Goal: Information Seeking & Learning: Check status

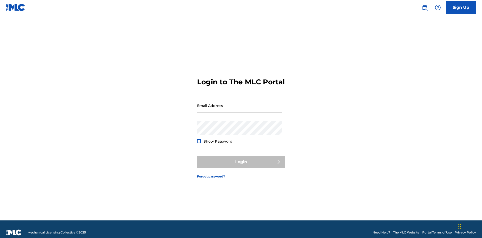
scroll to position [7, 0]
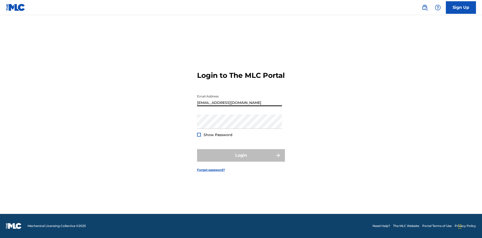
type input "[EMAIL_ADDRESS][DOMAIN_NAME]"
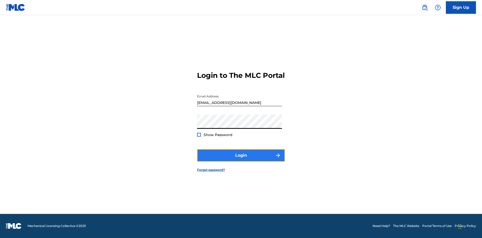
click at [241, 160] on button "Login" at bounding box center [241, 155] width 88 height 13
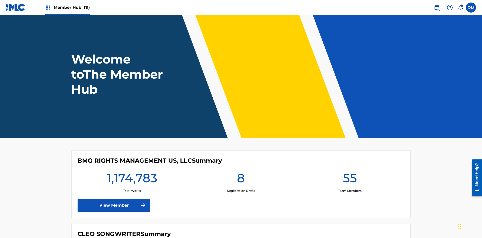
click at [72, 7] on span "Member Hub (11)" at bounding box center [72, 8] width 36 height 6
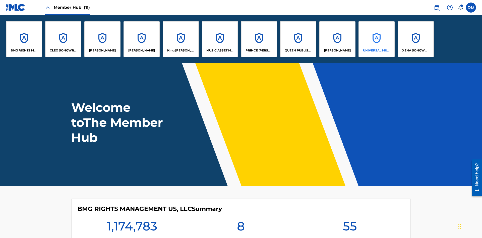
click at [376, 50] on p "UNIVERSAL MUSIC PUB GROUP" at bounding box center [376, 50] width 27 height 5
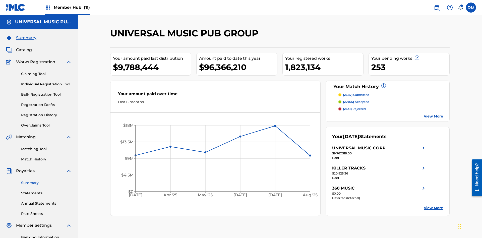
click at [46, 180] on link "Summary" at bounding box center [46, 182] width 51 height 5
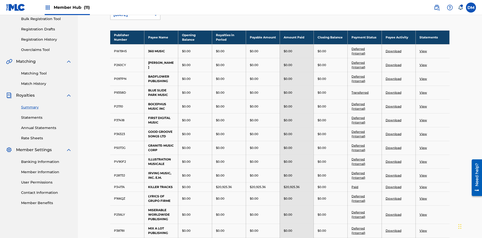
click at [131, 18] on div "[DATE]" at bounding box center [131, 15] width 35 height 6
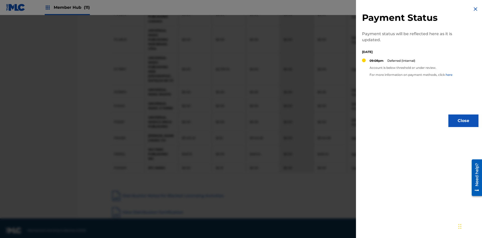
click at [476, 9] on img at bounding box center [476, 9] width 6 height 6
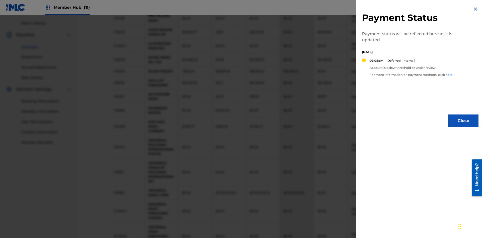
click at [358, 32] on link "Deferred" at bounding box center [358, 32] width 13 height 4
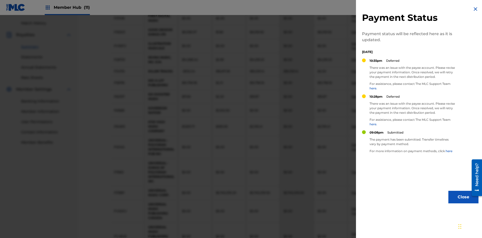
click at [476, 9] on img at bounding box center [476, 9] width 6 height 6
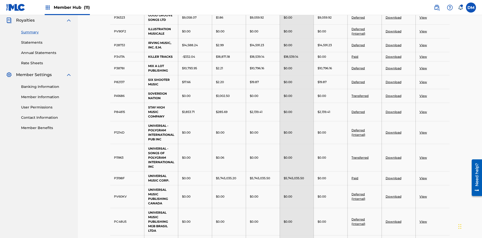
scroll to position [131, 0]
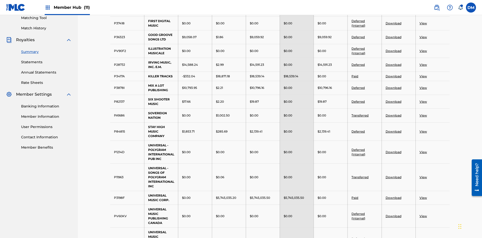
click at [393, 37] on link "Download" at bounding box center [394, 37] width 16 height 4
click at [393, 100] on link "Download" at bounding box center [394, 102] width 16 height 4
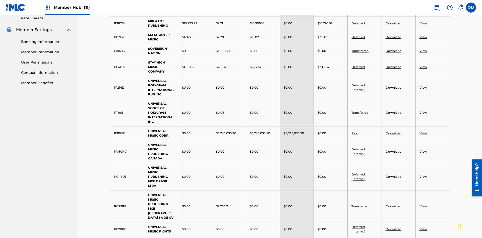
scroll to position [145, 0]
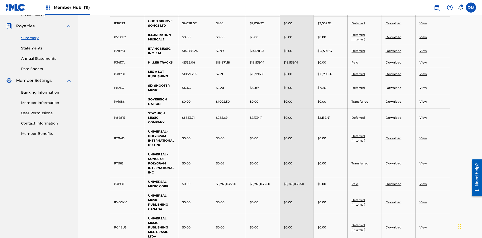
click at [423, 35] on link "View" at bounding box center [424, 37] width 8 height 4
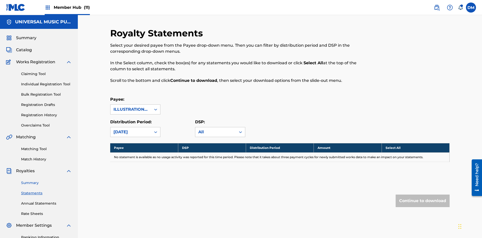
click at [46, 180] on link "Summary" at bounding box center [46, 182] width 51 height 5
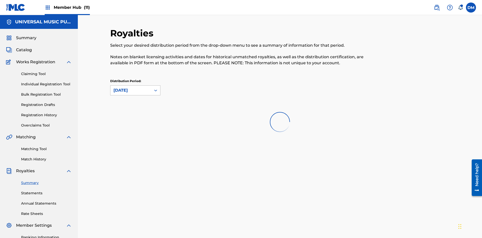
click at [131, 87] on div "[DATE]" at bounding box center [131, 90] width 35 height 6
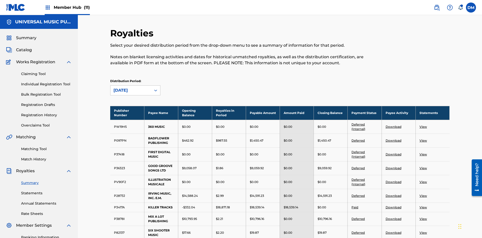
scroll to position [328, 0]
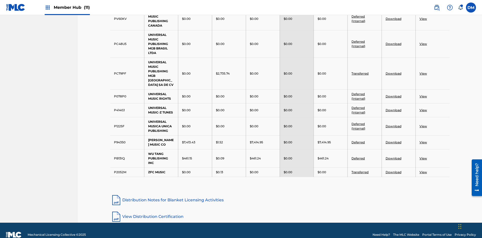
click at [423, 42] on link "View" at bounding box center [424, 44] width 8 height 4
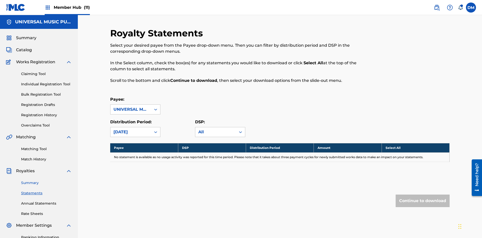
click at [46, 180] on link "Summary" at bounding box center [46, 182] width 51 height 5
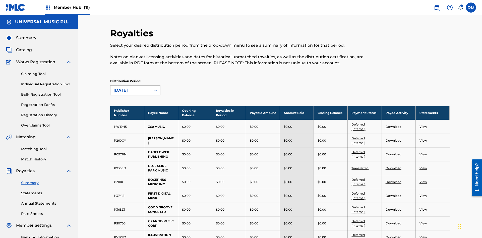
scroll to position [55, 0]
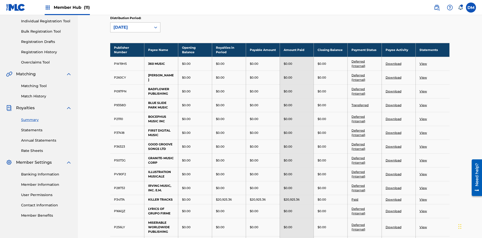
click at [131, 30] on div "[DATE]" at bounding box center [131, 27] width 35 height 6
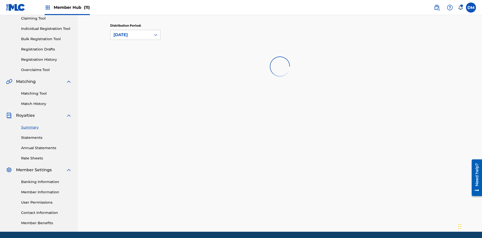
scroll to position [0, 0]
